Goal: Book appointment/travel/reservation

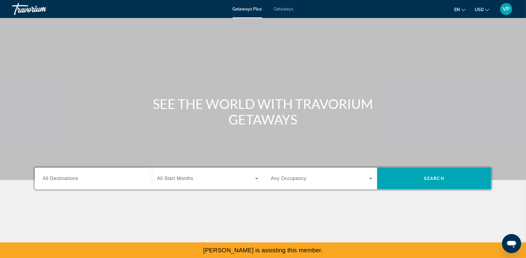
click at [279, 7] on span "Getaways" at bounding box center [284, 9] width 20 height 5
click at [115, 175] on div "Search widget" at bounding box center [94, 178] width 102 height 17
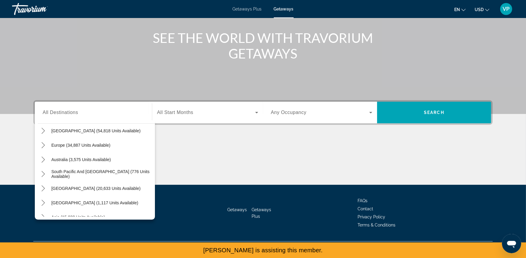
scroll to position [64, 0]
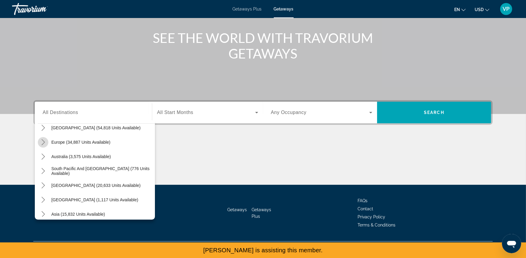
click at [43, 142] on icon "Toggle Europe (34,887 units available) submenu" at bounding box center [43, 142] width 6 height 6
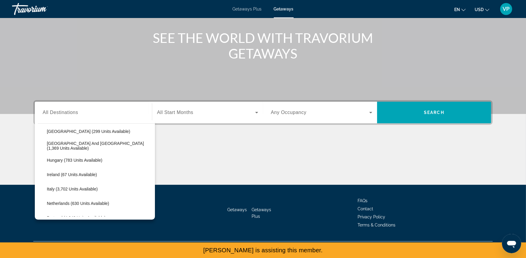
scroll to position [194, 0]
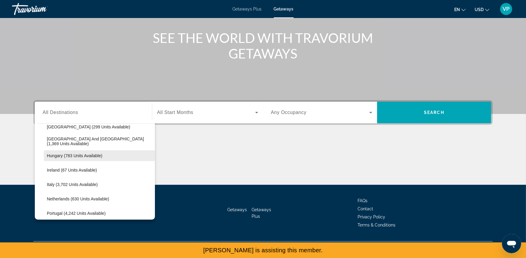
click at [94, 156] on span "Hungary (783 units available)" at bounding box center [75, 156] width 56 height 5
type input "**********"
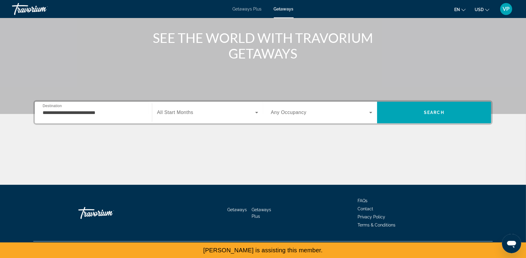
click at [184, 113] on span "All Start Months" at bounding box center [175, 112] width 36 height 5
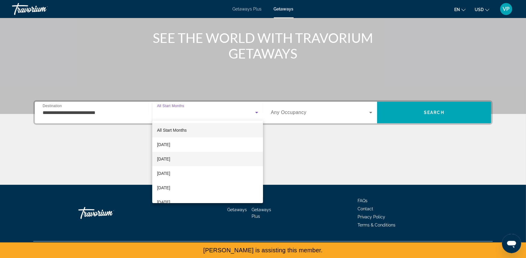
click at [201, 162] on mat-option "[DATE]" at bounding box center [207, 159] width 111 height 14
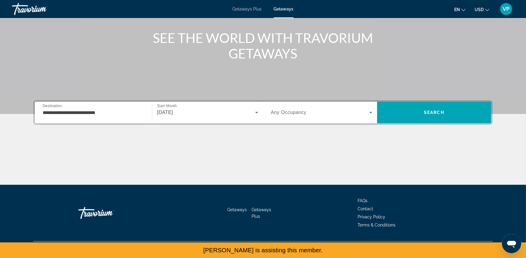
click at [287, 122] on div "Occupancy Any Occupancy" at bounding box center [321, 113] width 111 height 22
click at [286, 120] on div "Search widget" at bounding box center [322, 112] width 102 height 17
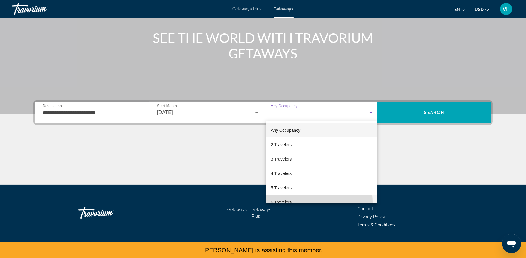
click at [286, 203] on span "6 Travelers" at bounding box center [281, 202] width 21 height 7
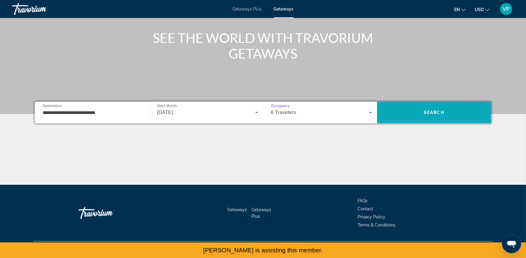
click at [389, 120] on span "Search" at bounding box center [434, 113] width 114 height 22
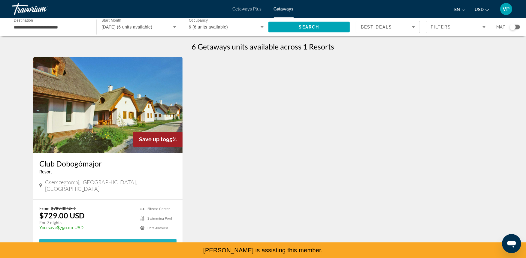
click at [135, 242] on span "6 units" at bounding box center [126, 244] width 21 height 5
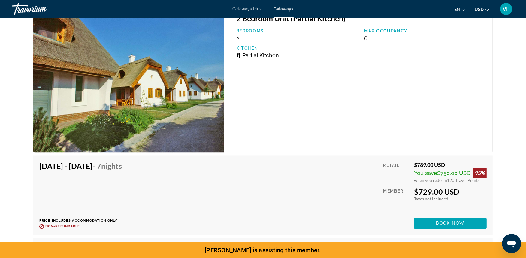
scroll to position [1155, 0]
